Goal: Information Seeking & Learning: Learn about a topic

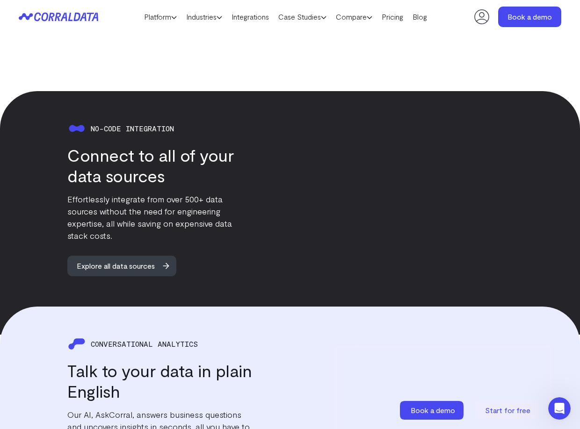
scroll to position [821, 0]
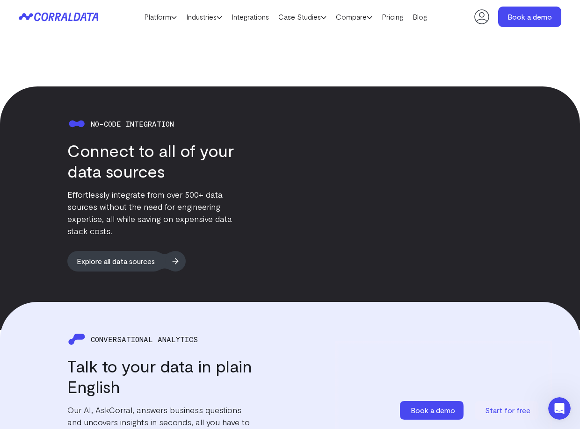
click at [139, 251] on span "Explore all data sources" at bounding box center [115, 261] width 97 height 21
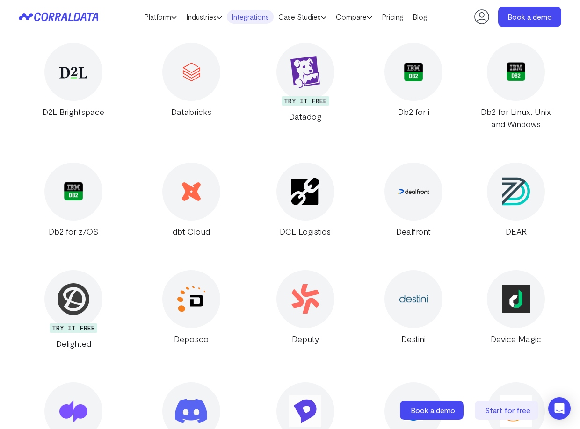
scroll to position [4221, 0]
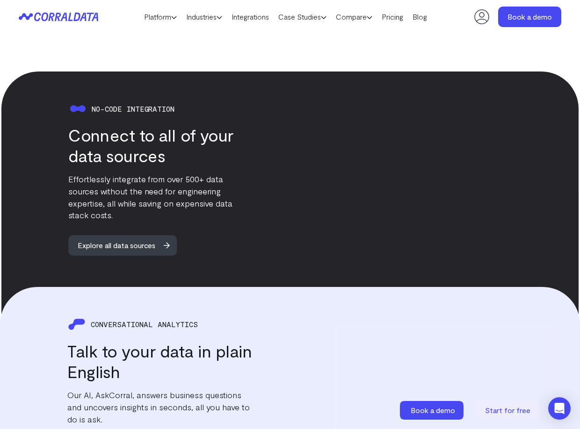
scroll to position [837, 0]
